Goal: Transaction & Acquisition: Subscribe to service/newsletter

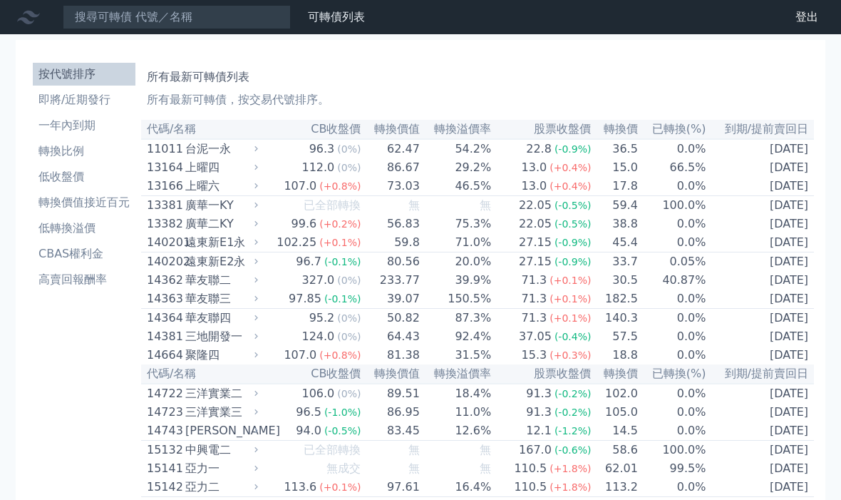
click at [90, 98] on li "即將/近期發行" at bounding box center [84, 99] width 103 height 17
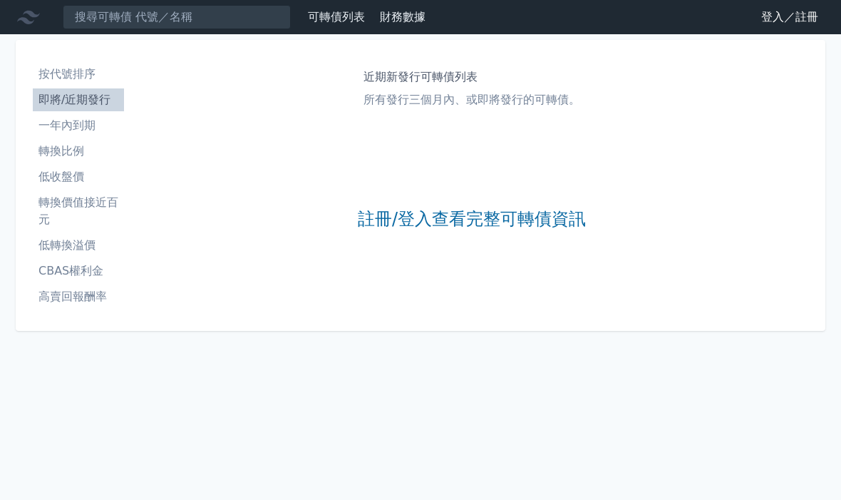
click at [474, 225] on link "註冊/登入查看完整可轉債資訊" at bounding box center [472, 219] width 228 height 23
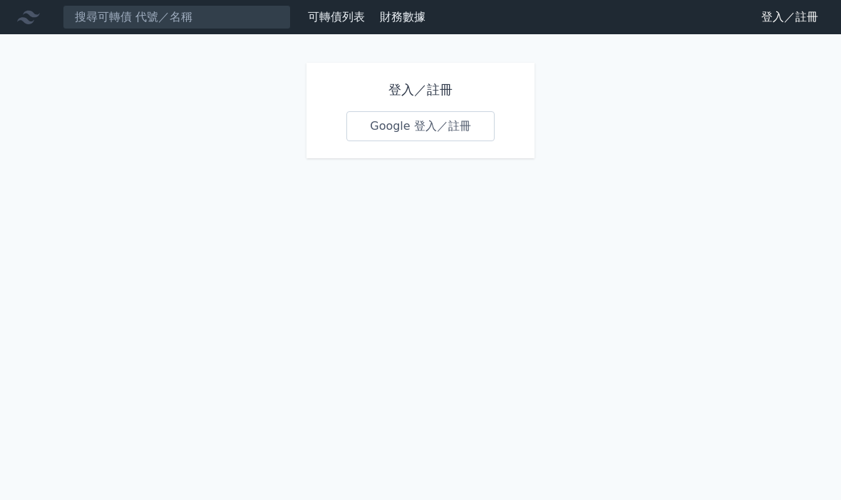
click at [419, 131] on link "Google 登入／註冊" at bounding box center [420, 126] width 148 height 30
click at [390, 128] on link "Google 登入／註冊" at bounding box center [420, 126] width 148 height 30
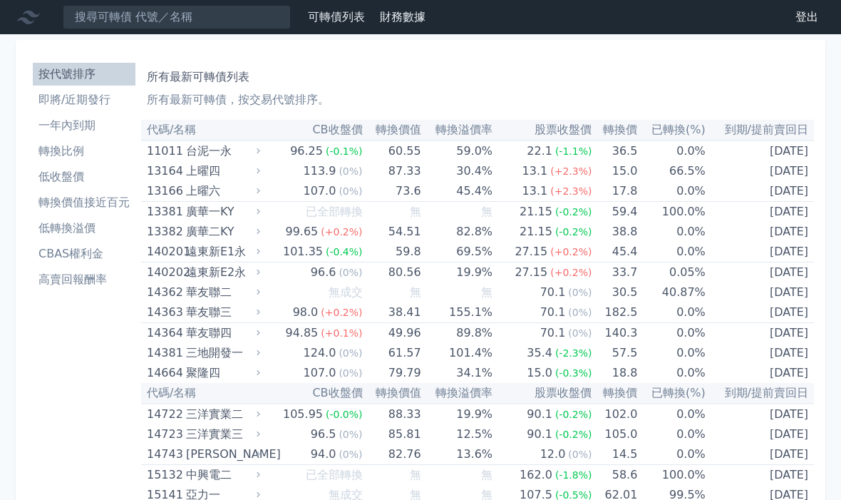
click at [88, 105] on li "即將/近期發行" at bounding box center [84, 99] width 103 height 17
